Goal: Transaction & Acquisition: Purchase product/service

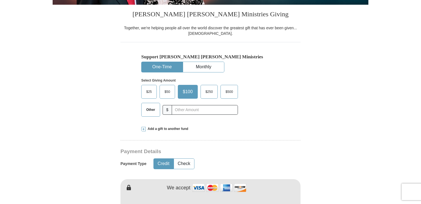
scroll to position [141, 0]
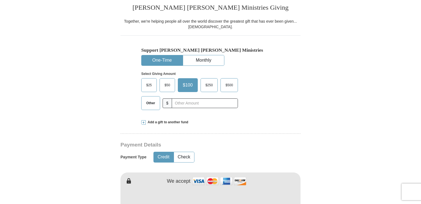
click at [147, 104] on span "Other" at bounding box center [151, 103] width 14 height 8
click at [0, 0] on input "Other" at bounding box center [0, 0] width 0 height 0
click at [143, 121] on span at bounding box center [143, 123] width 4 height 4
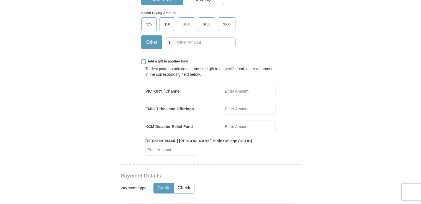
scroll to position [206, 0]
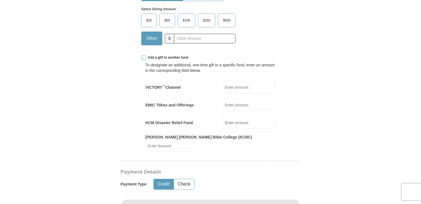
click at [233, 101] on input "EMIC Tithes and Offerings" at bounding box center [249, 105] width 53 height 12
type input "50.00"
click at [236, 124] on input "KCM Disaster Relief Fund" at bounding box center [249, 123] width 53 height 12
type input "50.00"
click at [235, 86] on input "VICTORY ™ Channel" at bounding box center [249, 87] width 53 height 12
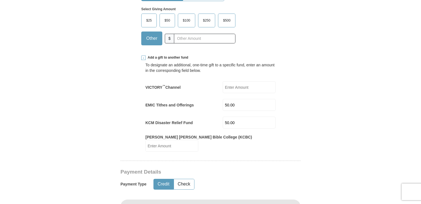
type input "50.00"
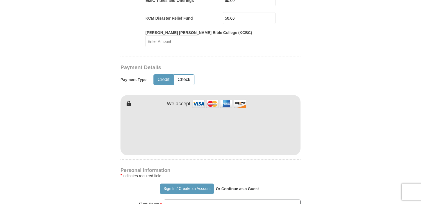
scroll to position [328, 0]
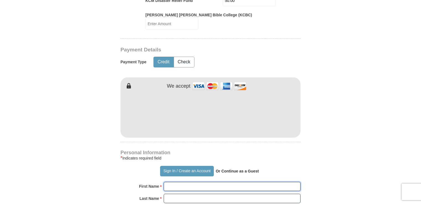
click at [171, 182] on input "First Name *" at bounding box center [232, 186] width 137 height 9
type input "[PERSON_NAME]"
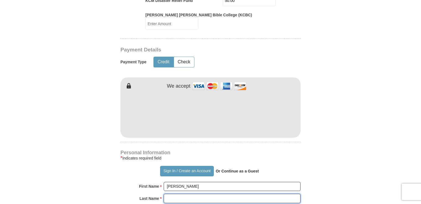
type input "[PERSON_NAME]"
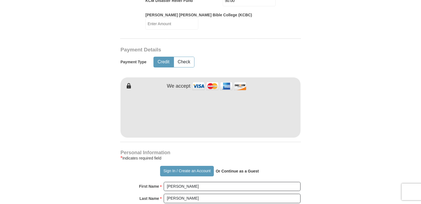
type input "[EMAIL_ADDRESS][US_STATE][DOMAIN_NAME]"
type input "PO Box 11"
type input "Rapidan"
select select "VA"
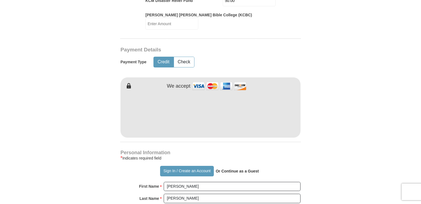
type input "22733"
type input "4349240151"
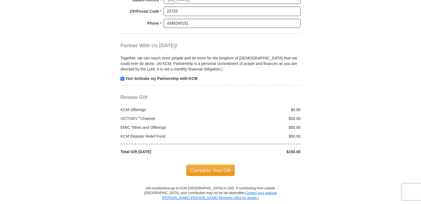
scroll to position [612, 0]
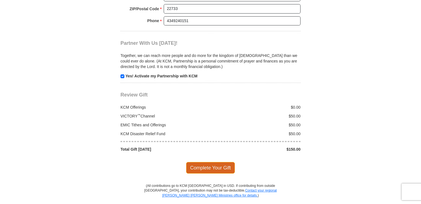
click at [212, 162] on span "Complete Your Gift" at bounding box center [210, 168] width 49 height 12
